Goal: Information Seeking & Learning: Check status

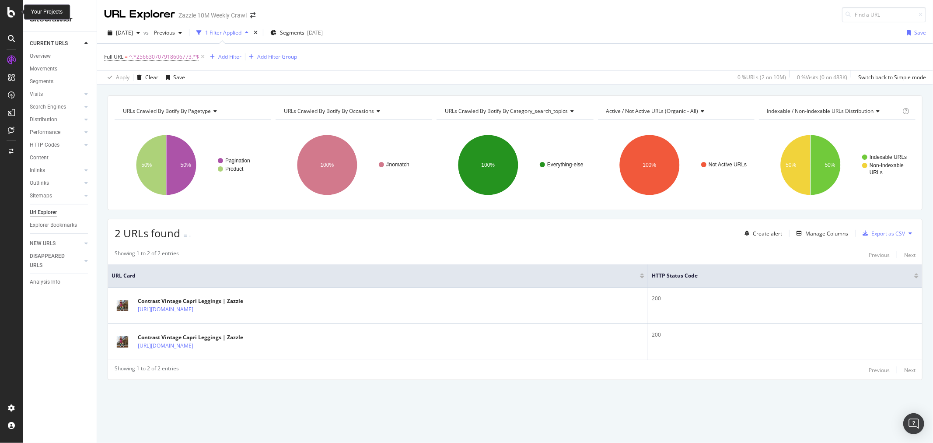
drag, startPoint x: 0, startPoint y: 0, endPoint x: 5, endPoint y: 16, distance: 17.0
click at [5, 16] on div at bounding box center [11, 12] width 21 height 10
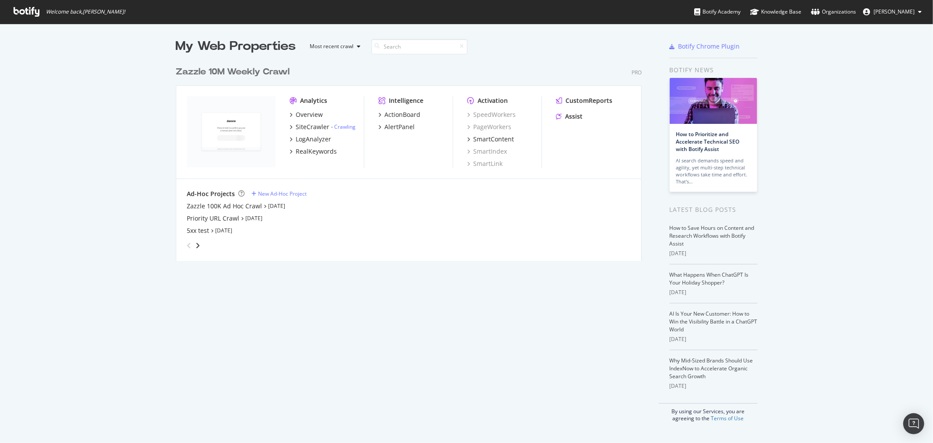
scroll to position [435, 919]
